Goal: Task Accomplishment & Management: Use online tool/utility

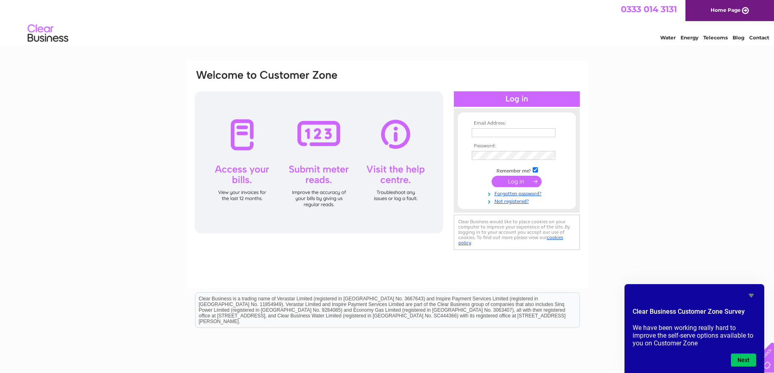
type input "[EMAIL_ADDRESS][DOMAIN_NAME]"
click at [510, 181] on input "submit" at bounding box center [517, 181] width 50 height 11
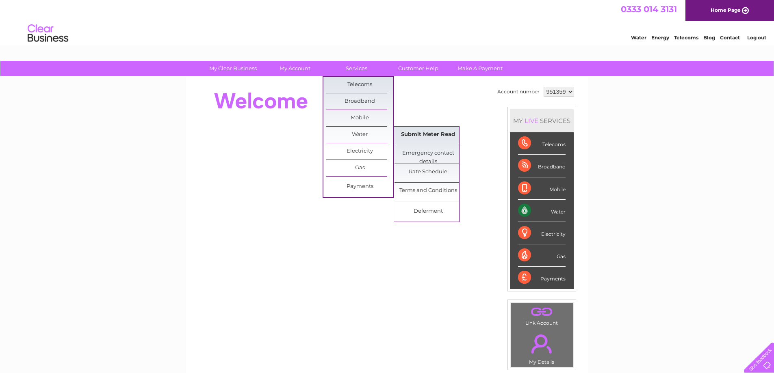
click at [415, 134] on link "Submit Meter Read" at bounding box center [427, 135] width 67 height 16
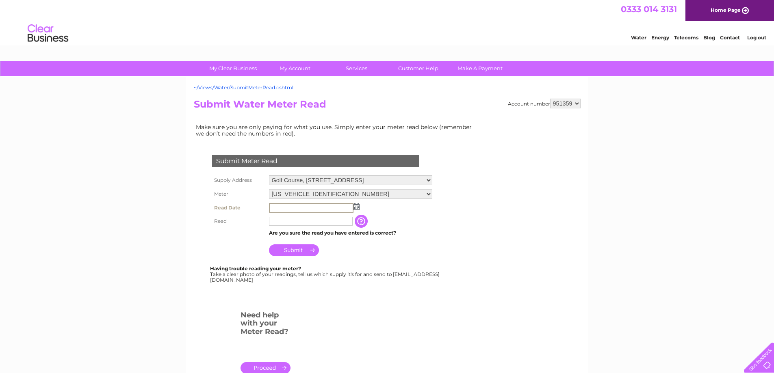
click at [291, 208] on input "text" at bounding box center [311, 208] width 85 height 10
click at [357, 206] on img at bounding box center [356, 207] width 6 height 7
click at [290, 241] on link "1" at bounding box center [289, 242] width 13 height 8
type input "2025/09/01"
click at [292, 224] on input "text" at bounding box center [311, 220] width 84 height 9
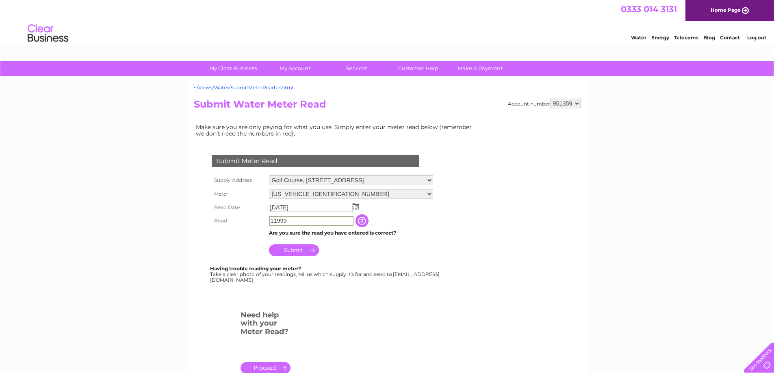
type input "11999"
click at [295, 251] on input "Submit" at bounding box center [294, 250] width 50 height 11
